Goal: Transaction & Acquisition: Book appointment/travel/reservation

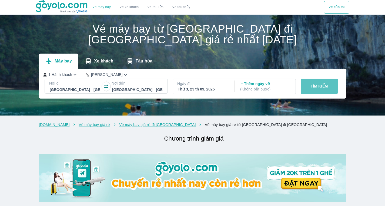
click at [313, 87] on p "TÌM KIẾM" at bounding box center [318, 86] width 17 height 5
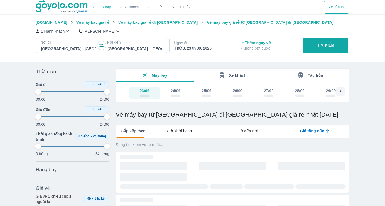
type input "97.9166666666667"
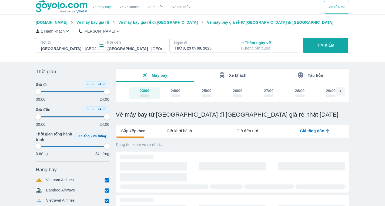
type input "97.9166666666667"
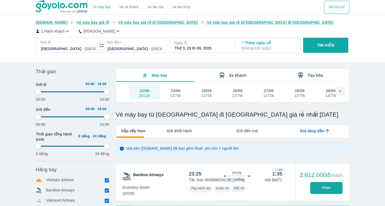
type input "97.9166666666667"
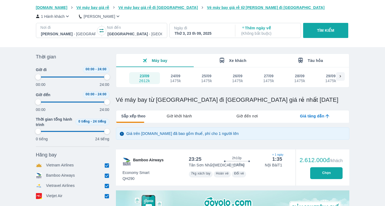
type input "97.9166666666667"
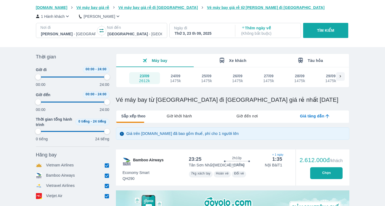
type input "97.9166666666667"
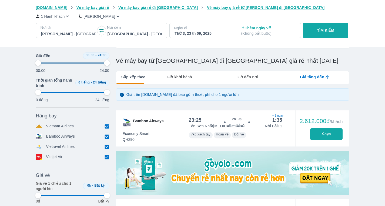
type input "97.9166666666667"
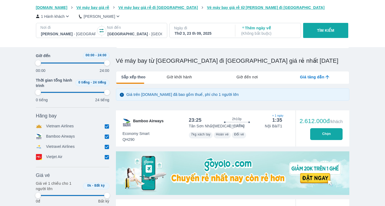
type input "97.9166666666667"
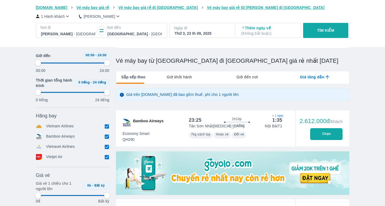
type input "97.9166666666667"
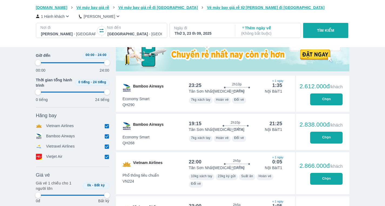
type input "97.9166666666667"
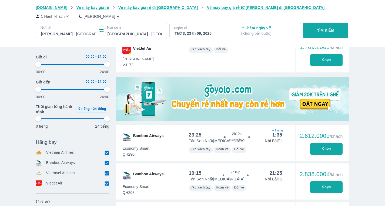
type input "97.9166666666667"
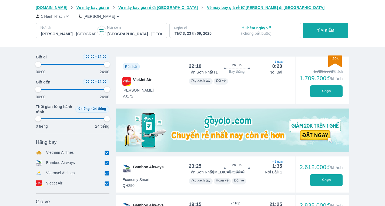
type input "97.9166666666667"
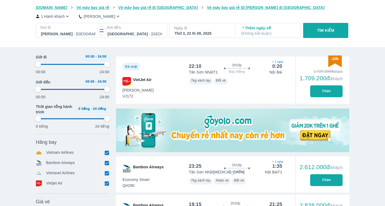
type input "97.9166666666667"
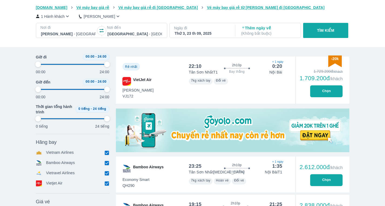
type input "97.9166666666667"
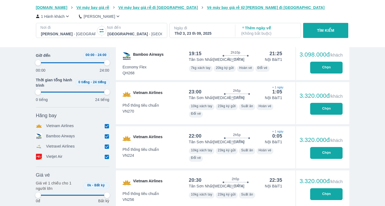
type input "97.9166666666667"
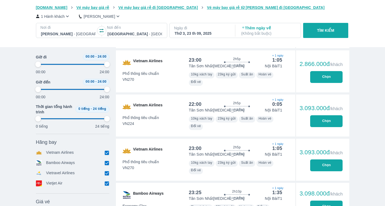
type input "97.9166666666667"
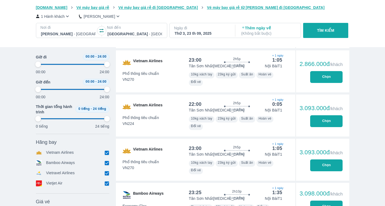
type input "97.9166666666667"
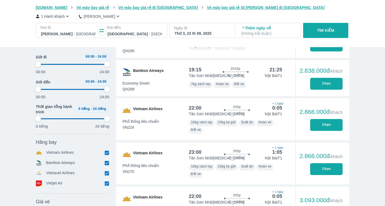
type input "97.9166666666667"
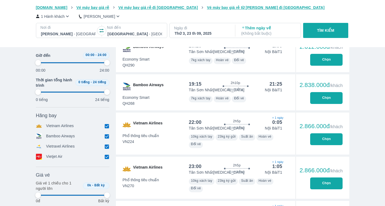
scroll to position [189, 0]
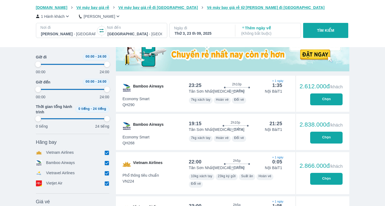
type input "97.9166666666667"
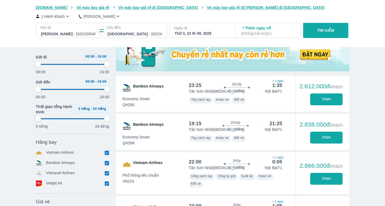
type input "97.9166666666667"
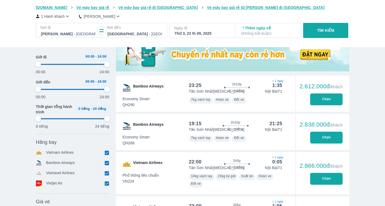
type input "97.9166666666667"
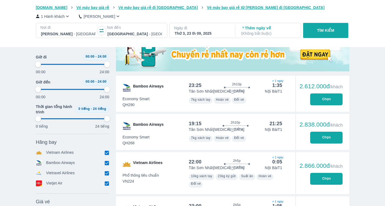
type input "97.9166666666667"
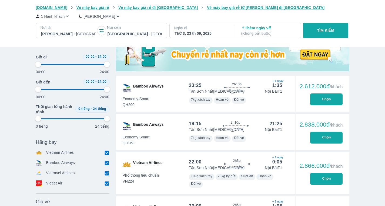
type input "97.9166666666667"
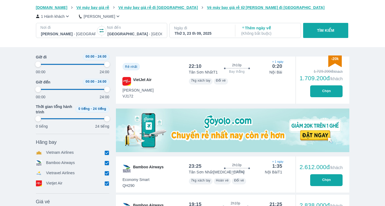
scroll to position [76, 0]
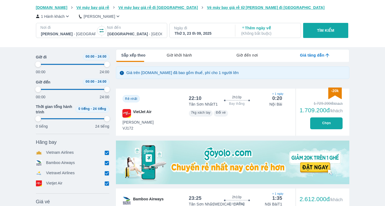
type input "97.9166666666667"
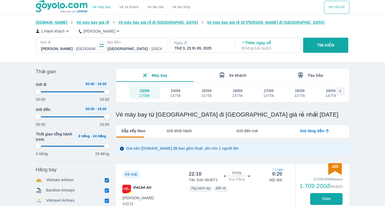
scroll to position [0, 0]
type input "97.9166666666667"
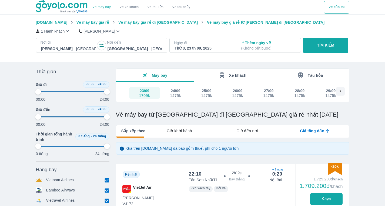
type input "97.9166666666667"
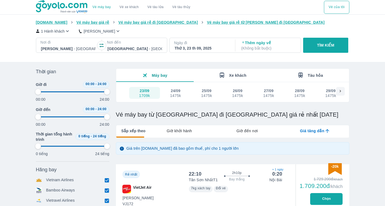
type input "97.9166666666667"
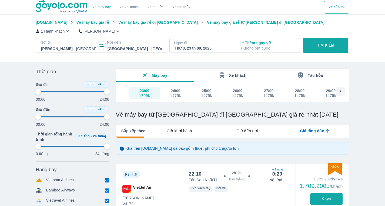
type input "97.9166666666667"
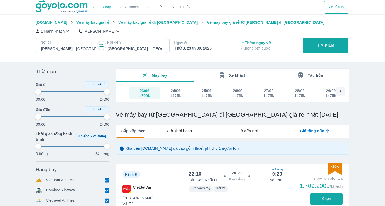
type input "97.9166666666667"
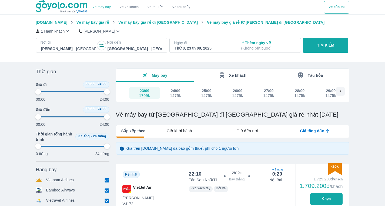
type input "97.9166666666667"
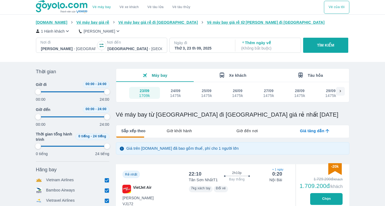
type input "97.9166666666667"
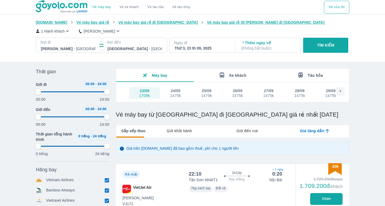
type input "97.9166666666667"
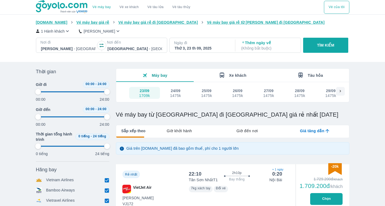
type input "97.9166666666667"
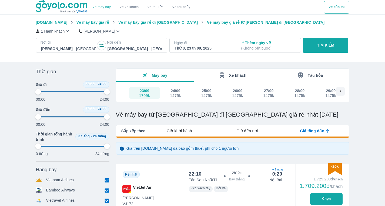
type input "97.9166666666667"
